Goal: Task Accomplishment & Management: Manage account settings

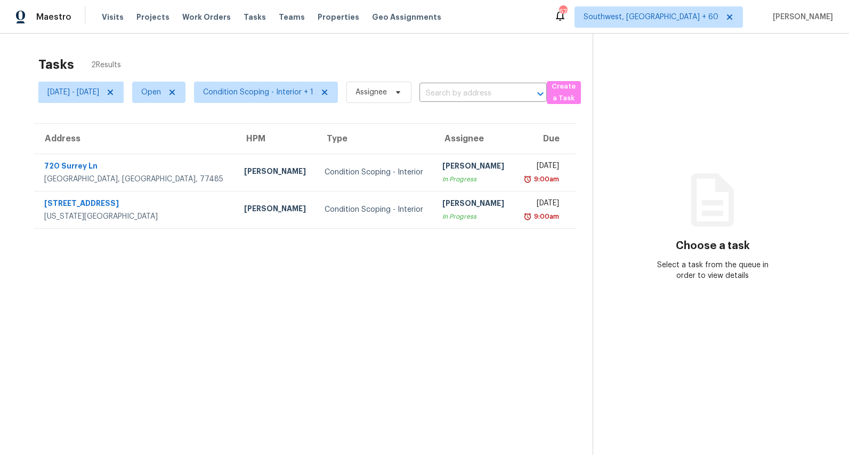
click at [354, 51] on div "Tasks 2 Results" at bounding box center [315, 65] width 554 height 28
